Goal: Navigation & Orientation: Find specific page/section

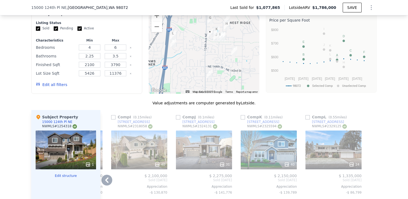
scroll to position [468, 0]
click at [216, 51] on div at bounding box center [204, 50] width 111 height 86
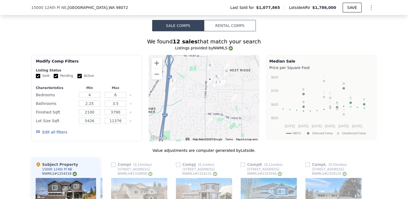
scroll to position [416, 0]
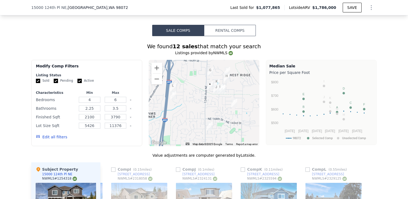
click at [217, 81] on img "15136 126th Ave NE" at bounding box center [217, 83] width 6 height 9
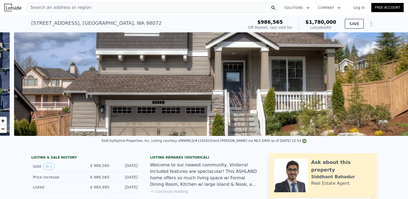
scroll to position [0, 247]
